Goal: Navigation & Orientation: Find specific page/section

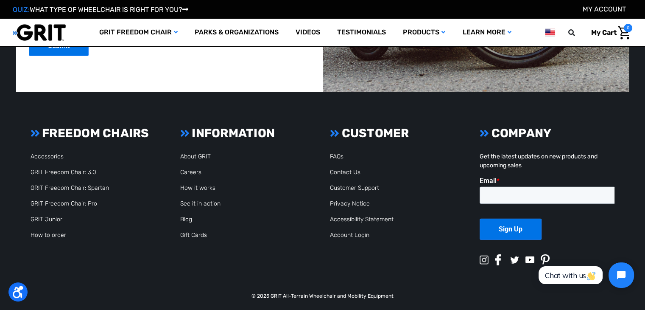
scroll to position [2311, 0]
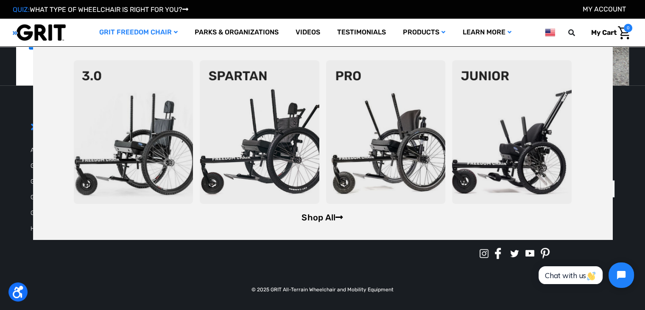
click at [310, 217] on link "Shop All" at bounding box center [323, 217] width 42 height 10
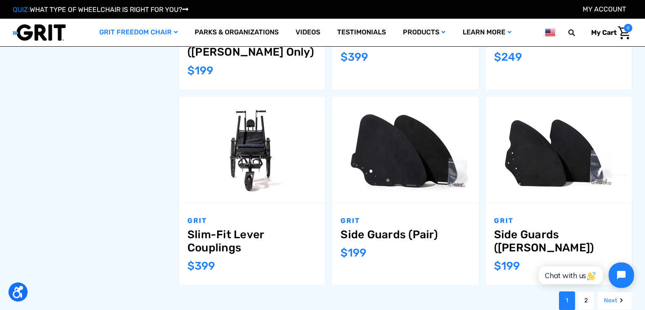
scroll to position [1061, 0]
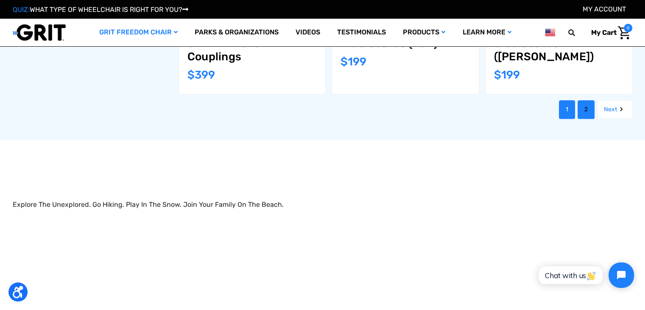
click at [585, 112] on link "2" at bounding box center [586, 109] width 17 height 19
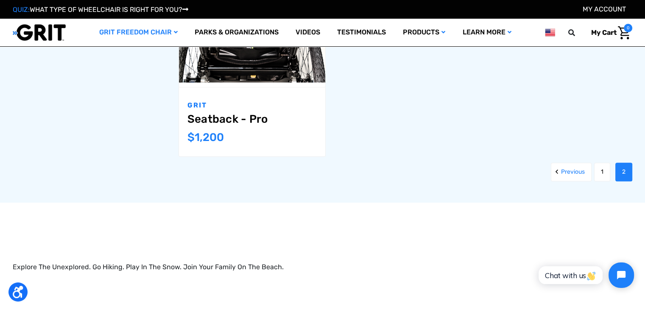
scroll to position [976, 0]
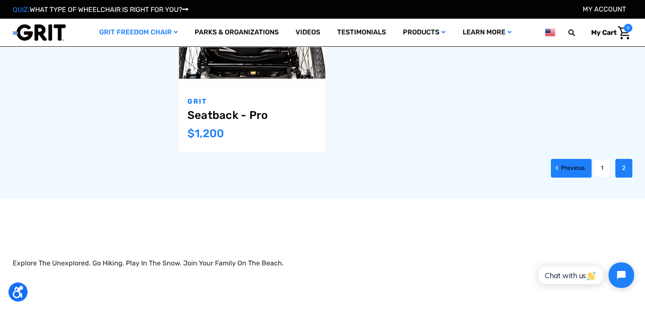
click at [567, 172] on link "Previous" at bounding box center [571, 168] width 41 height 19
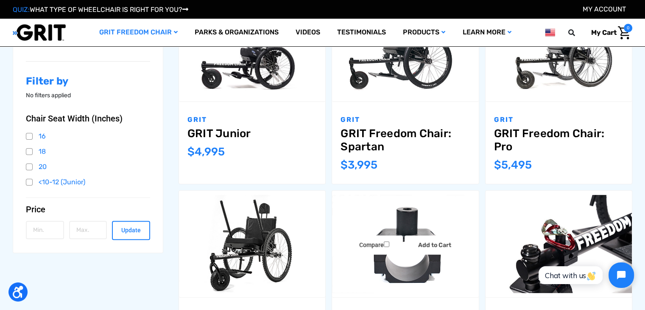
scroll to position [170, 0]
